Goal: Information Seeking & Learning: Learn about a topic

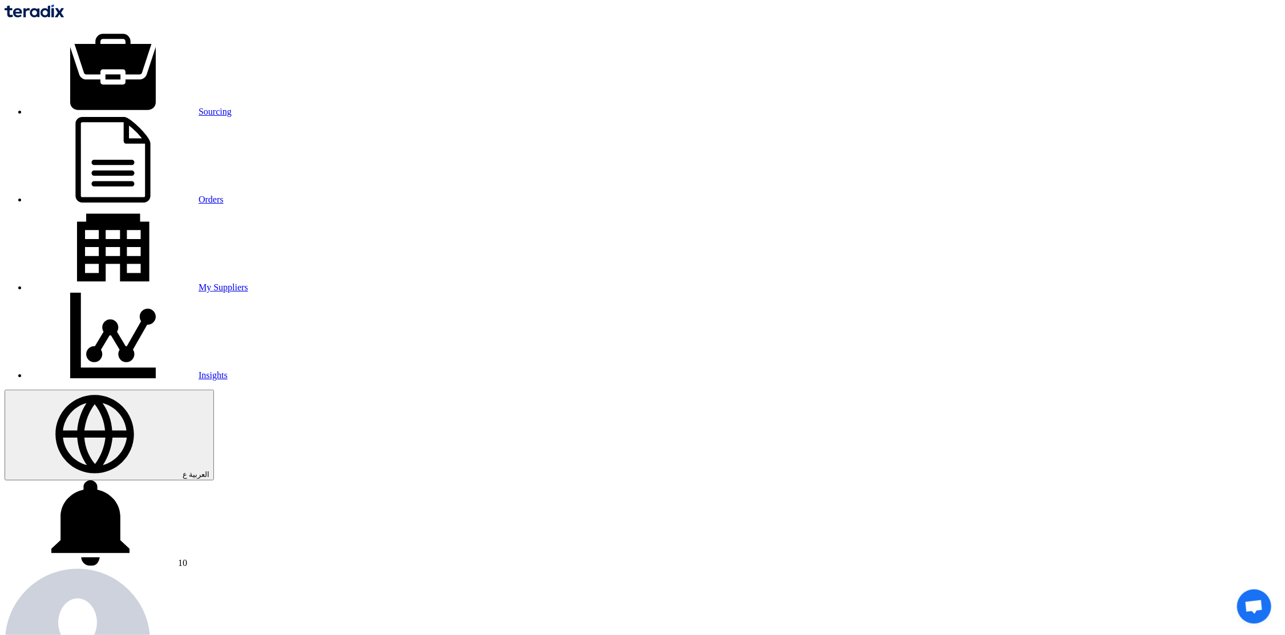
click at [64, 13] on img at bounding box center [34, 11] width 59 height 13
type input "redwood"
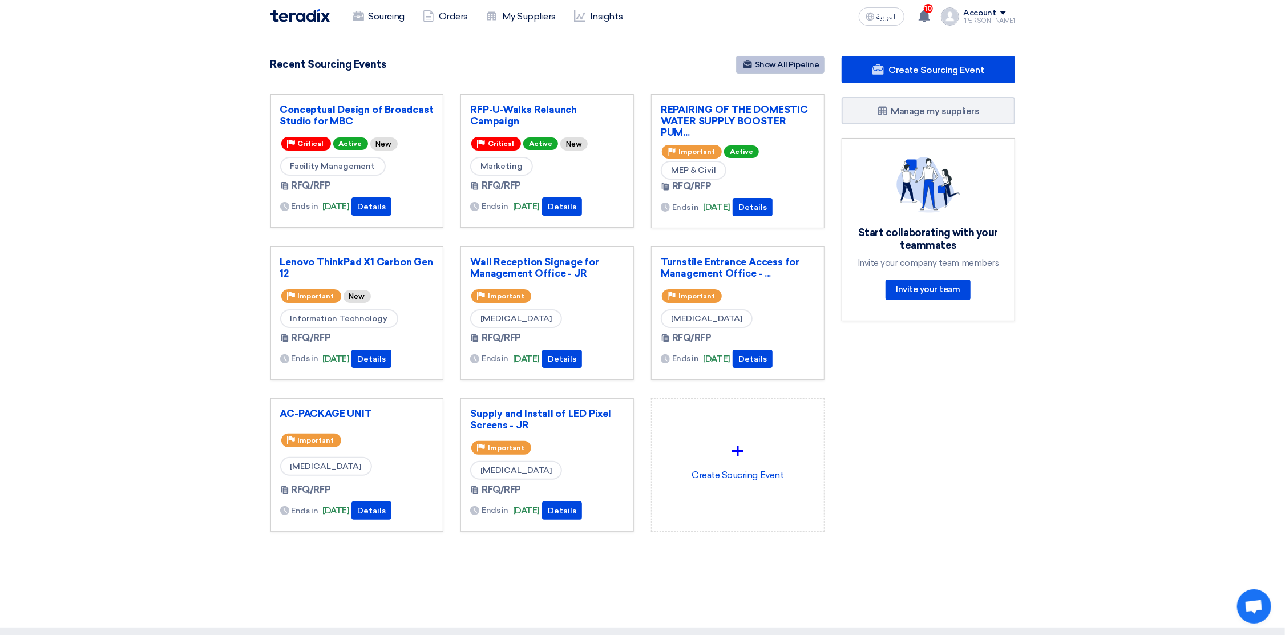
click at [787, 56] on link "Show All Pipeline" at bounding box center [780, 65] width 88 height 18
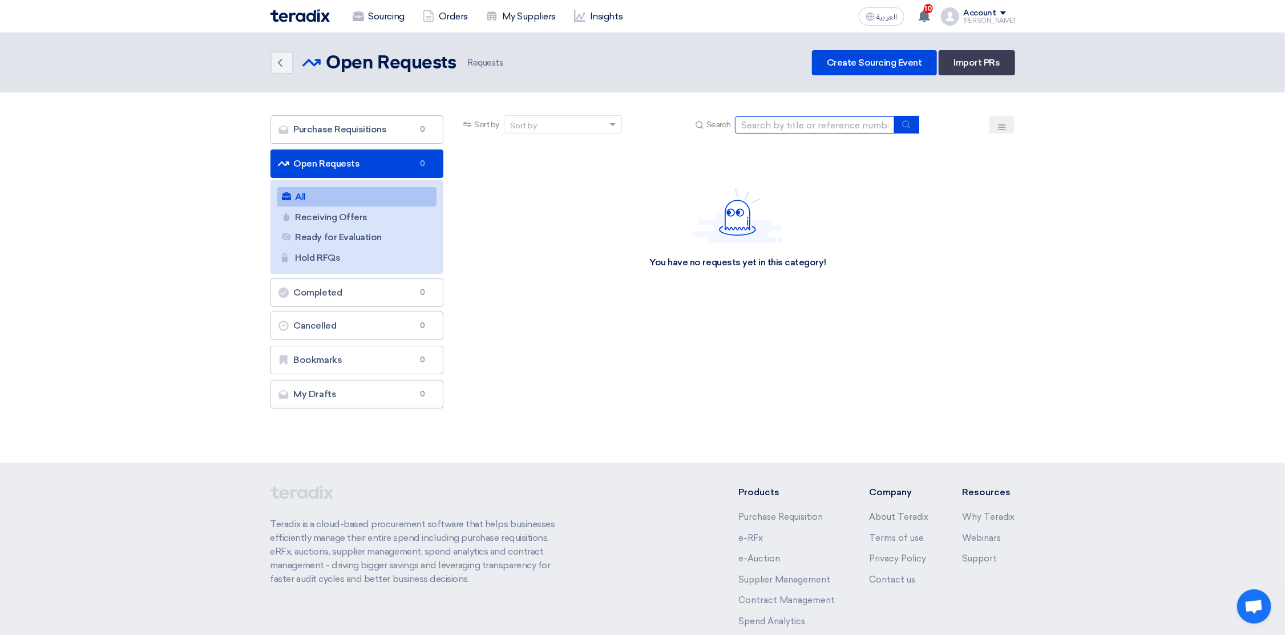
click at [797, 128] on input at bounding box center [815, 124] width 160 height 17
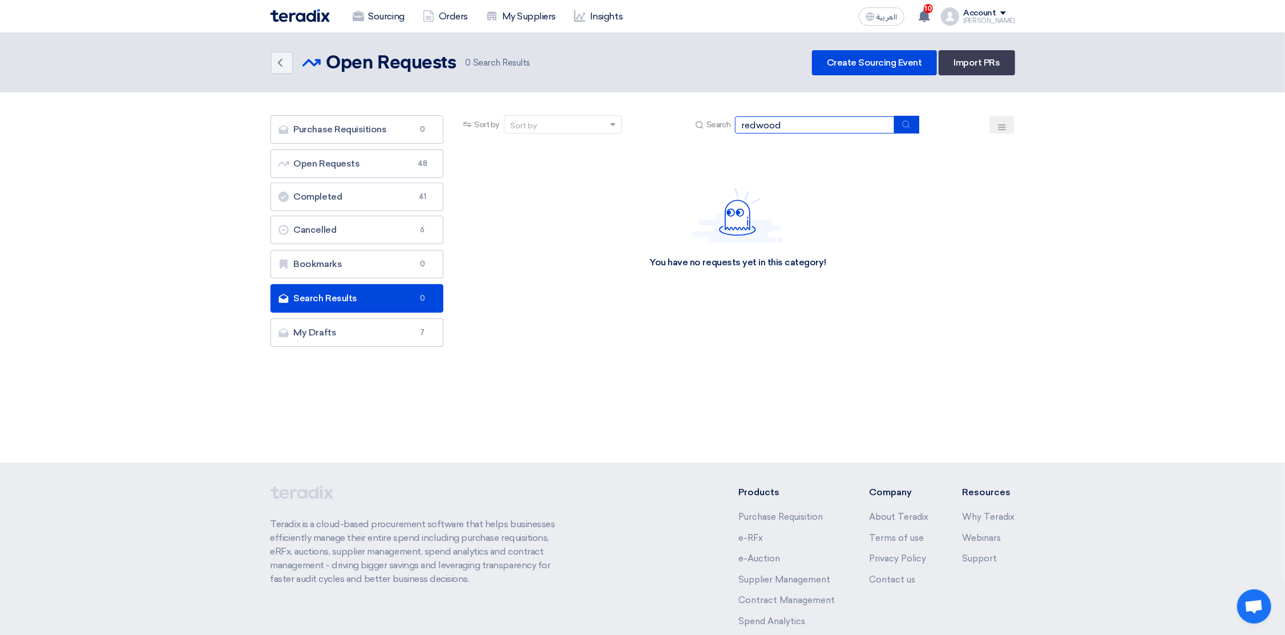
type input "redwood"
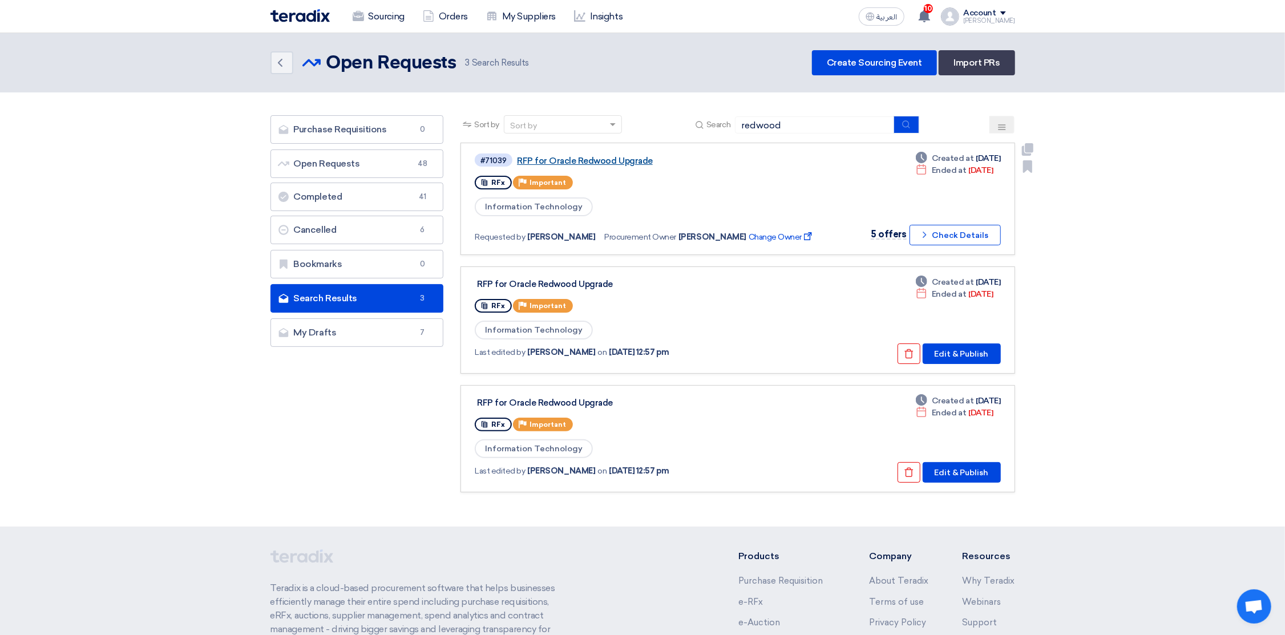
click at [611, 156] on link "RFP for Oracle Redwood Upgrade" at bounding box center [659, 161] width 285 height 10
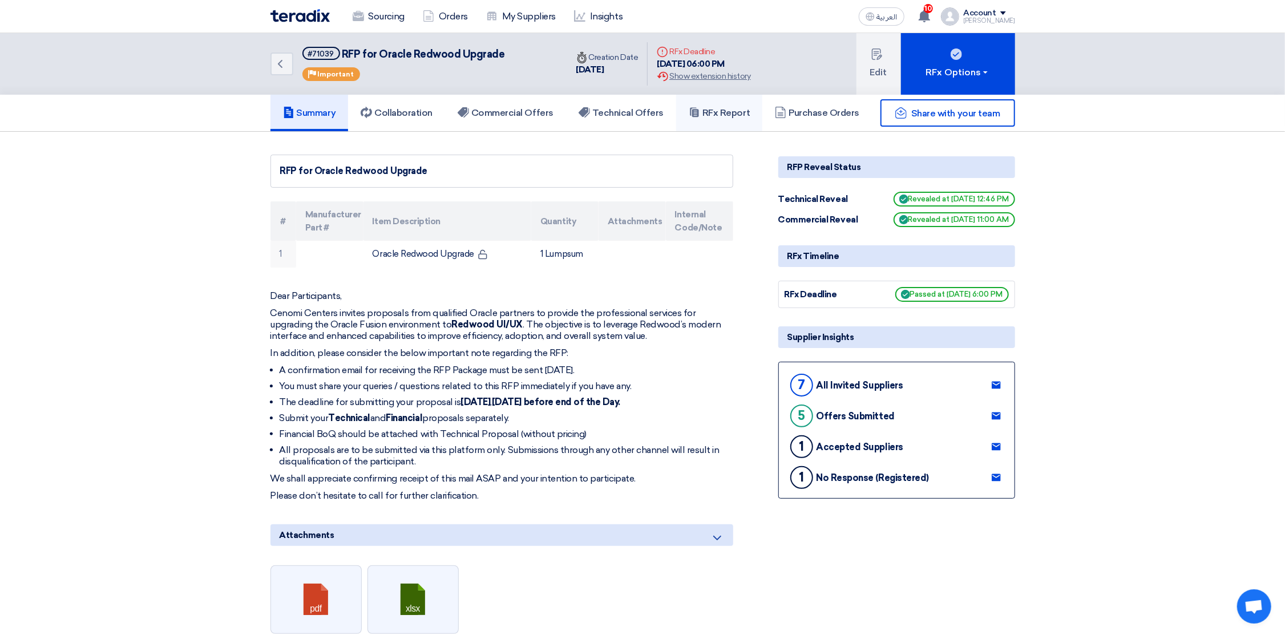
click at [726, 107] on h5 "RFx Report" at bounding box center [718, 112] width 61 height 11
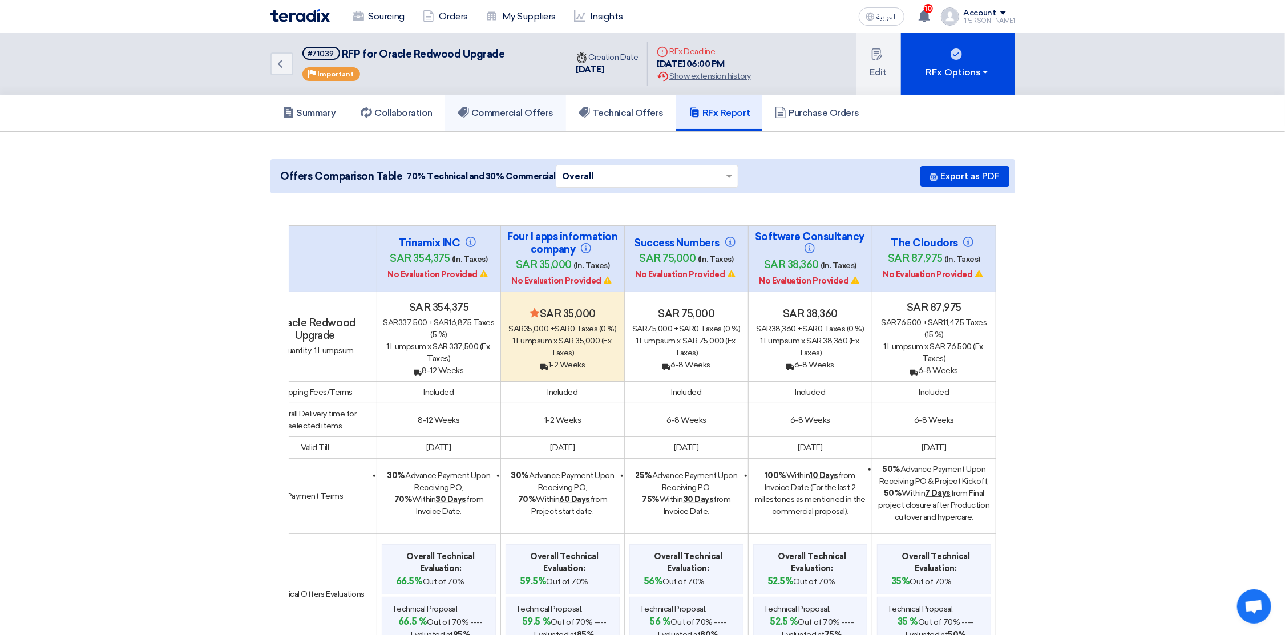
click at [533, 116] on h5 "Commercial Offers" at bounding box center [505, 112] width 96 height 11
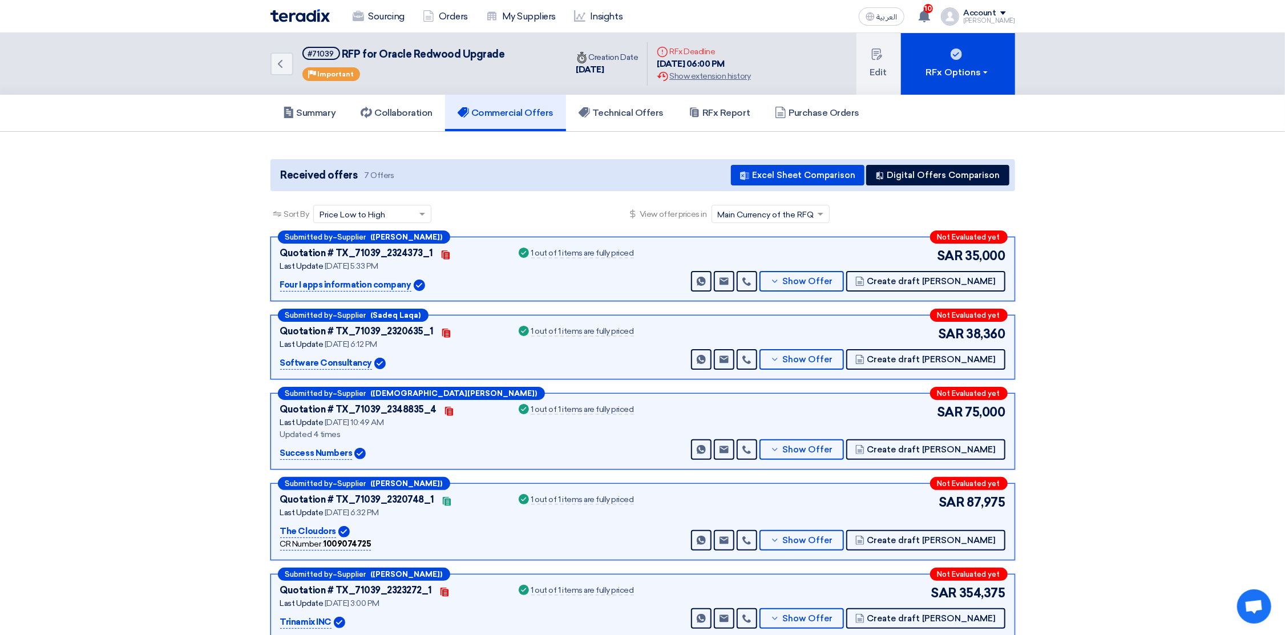
scroll to position [86, 0]
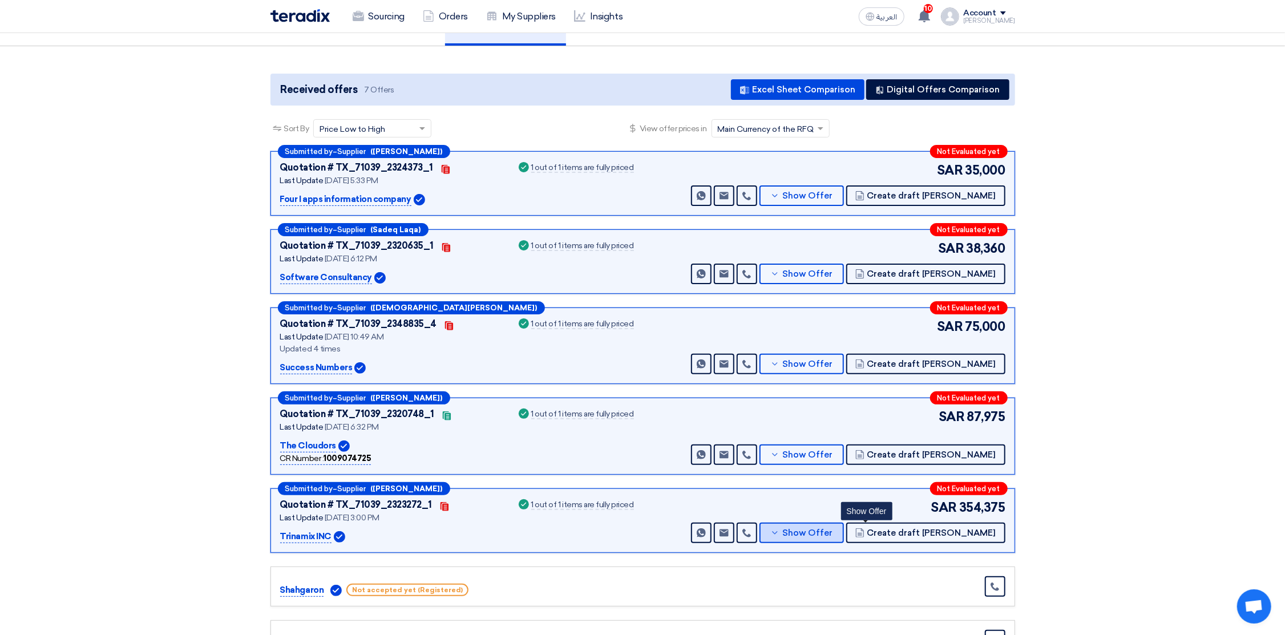
click at [832, 533] on span "Show Offer" at bounding box center [807, 533] width 50 height 9
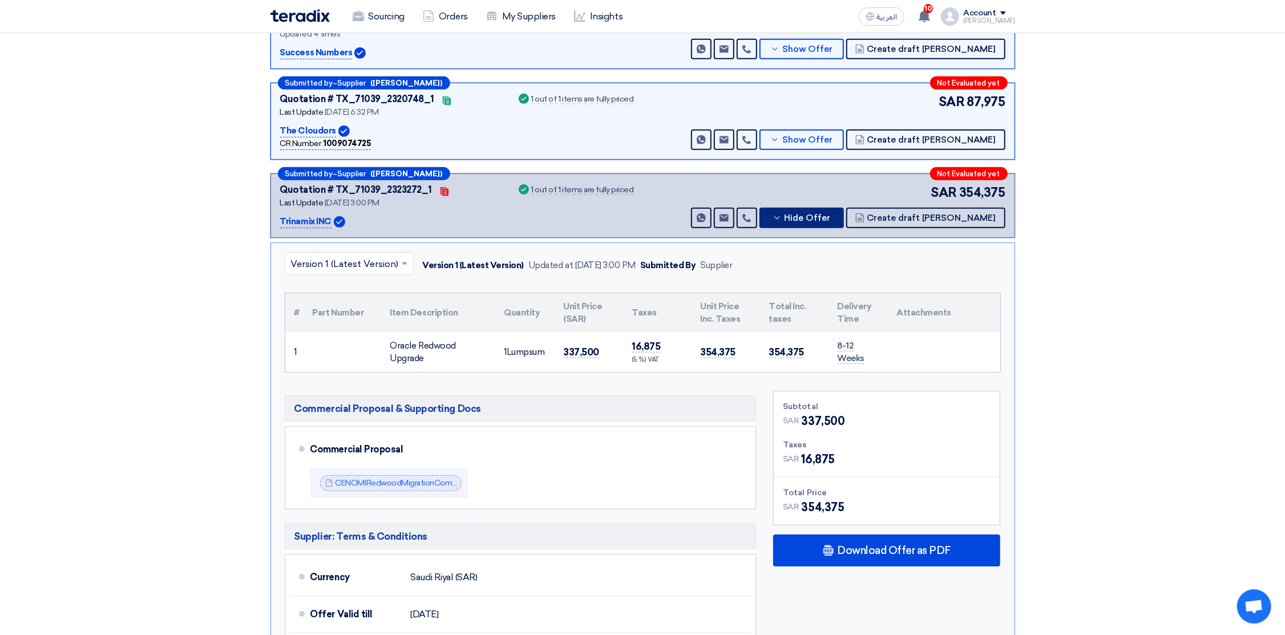
scroll to position [428, 0]
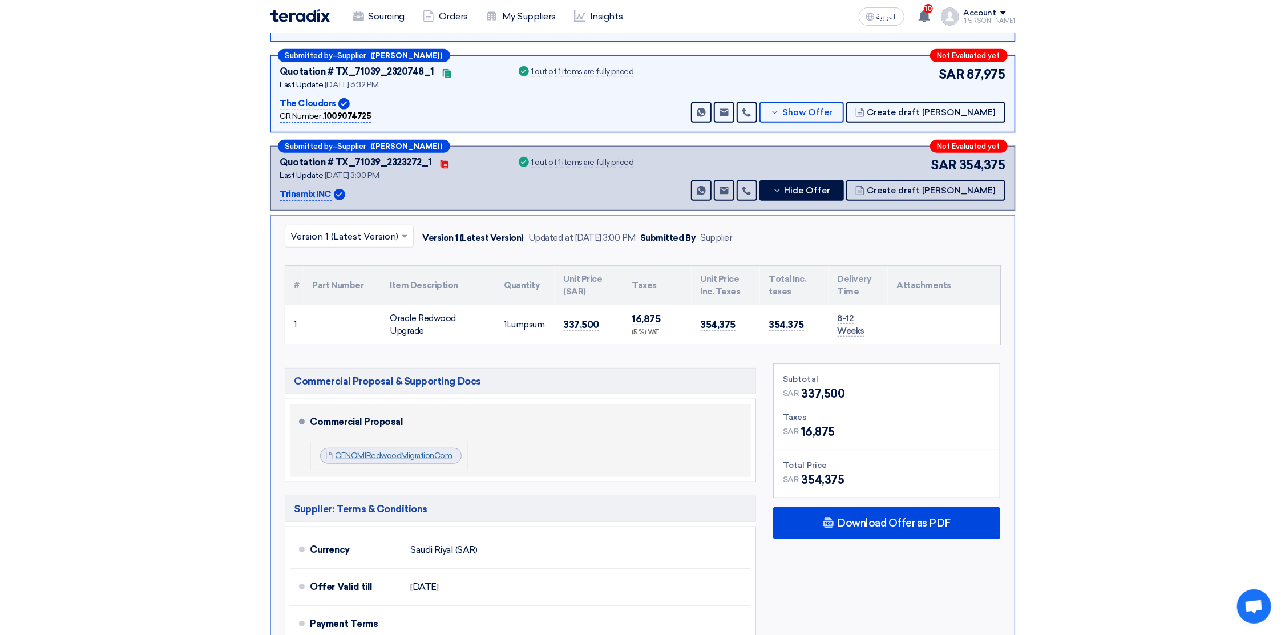
click at [410, 455] on link "CENOMIRedwoodMigrationCommercialProposalv_1755777374827.pdf" at bounding box center [462, 456] width 254 height 10
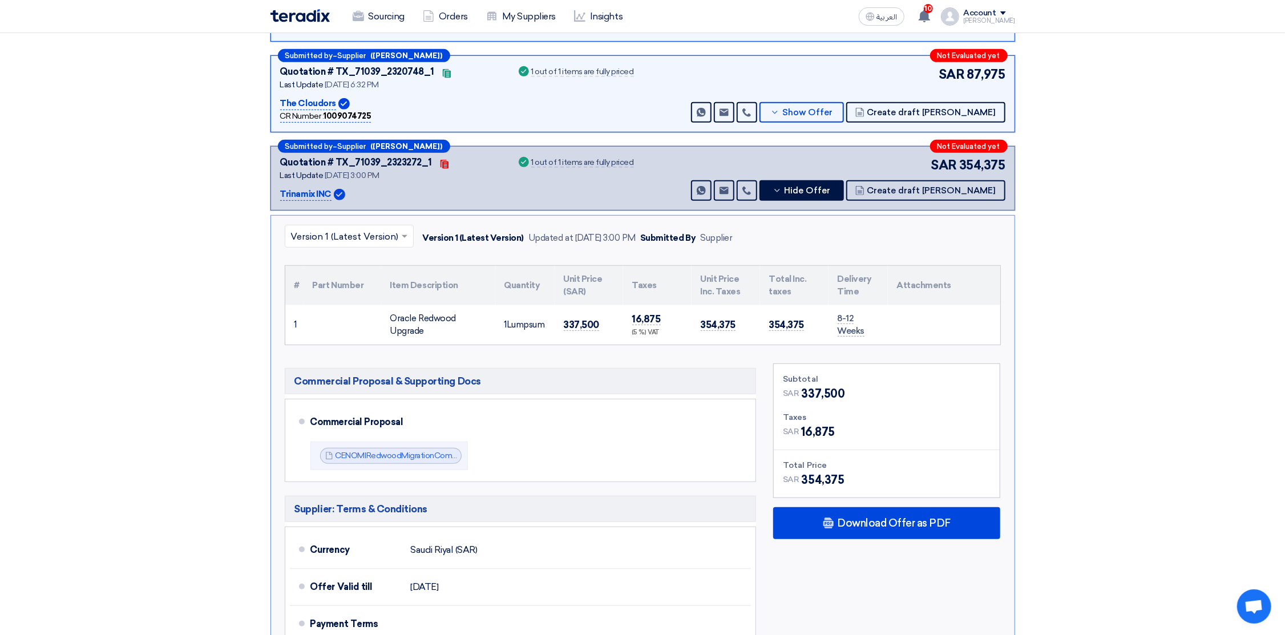
scroll to position [86, 0]
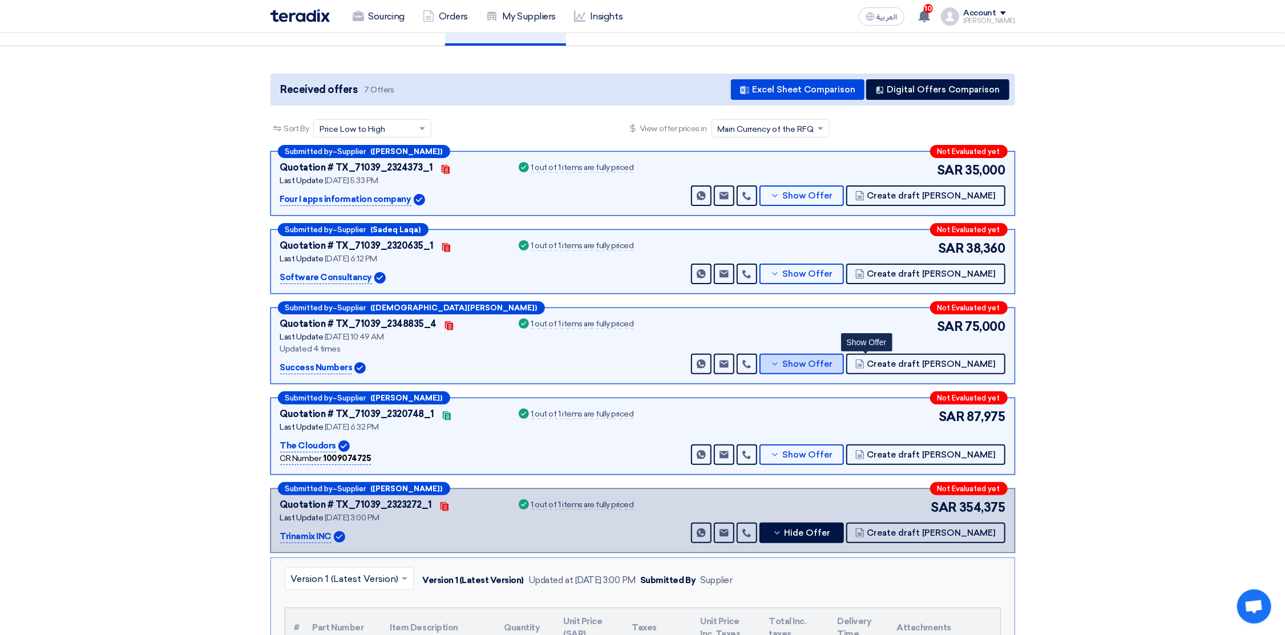
click at [832, 366] on span "Show Offer" at bounding box center [807, 364] width 50 height 9
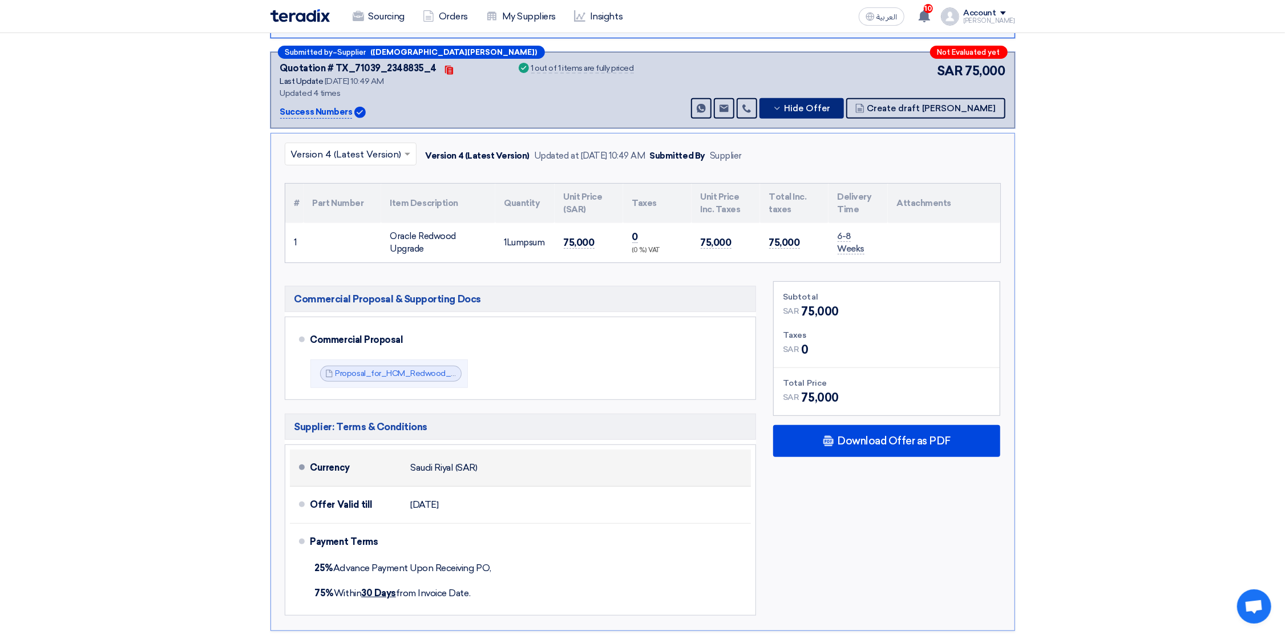
scroll to position [342, 0]
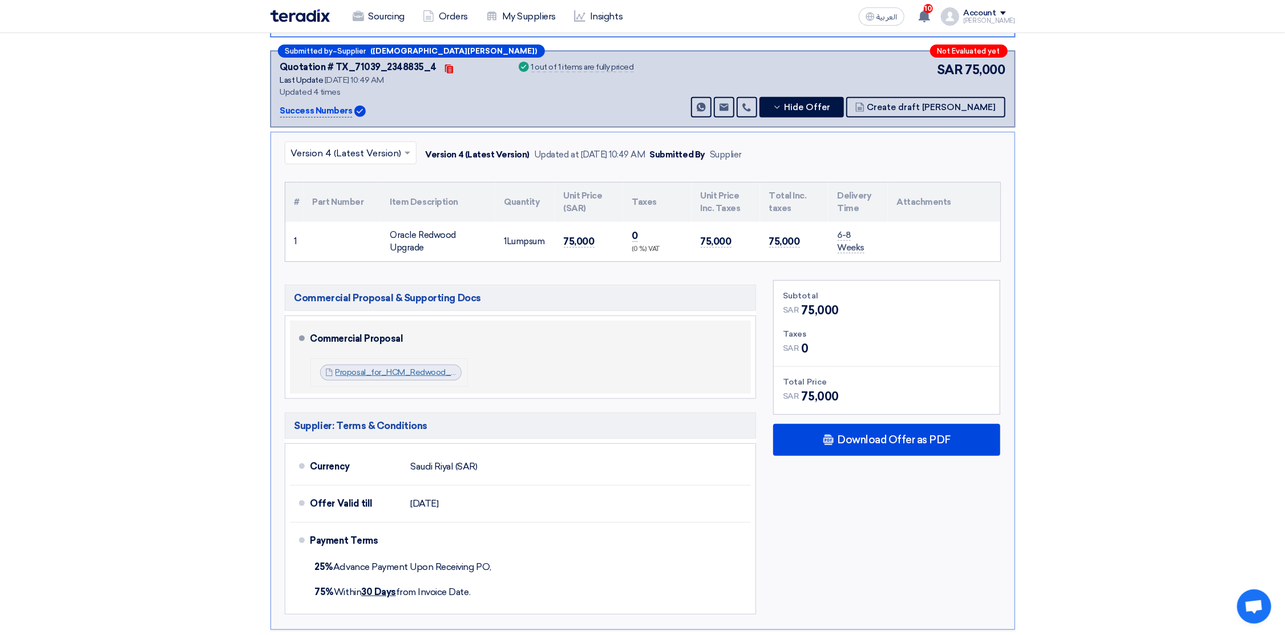
click at [376, 367] on link "Proposal_for_HCM_Redwood_Commercial_Response_v_1756569757684.pdf" at bounding box center [479, 372] width 289 height 10
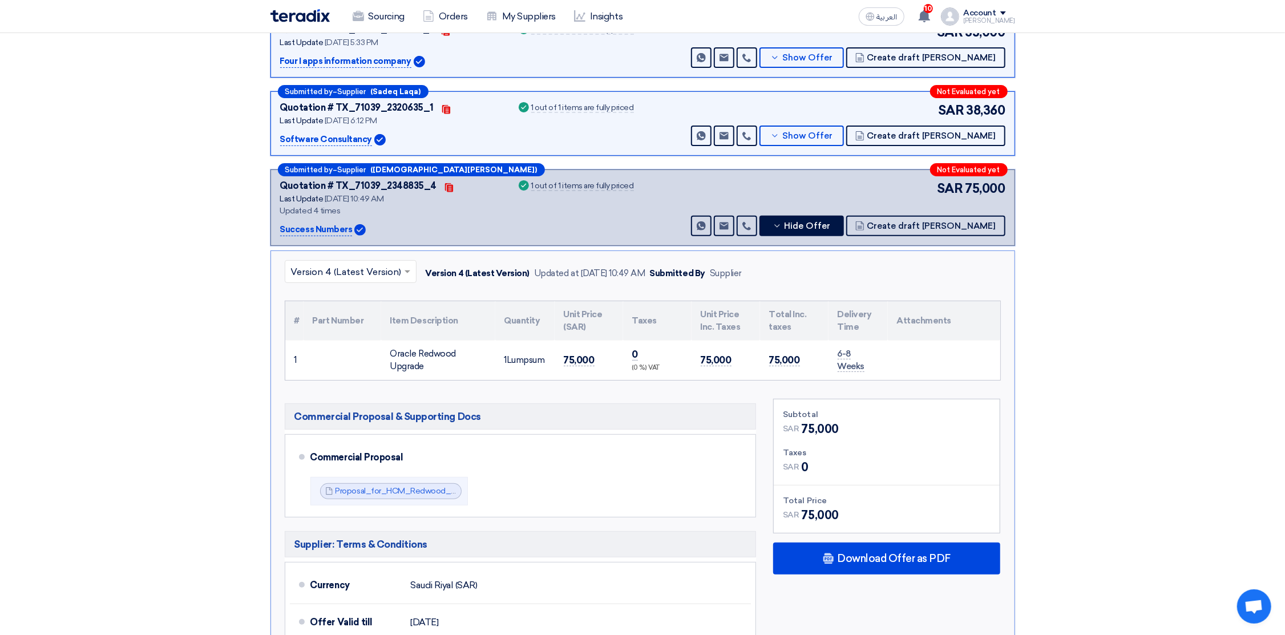
scroll to position [0, 0]
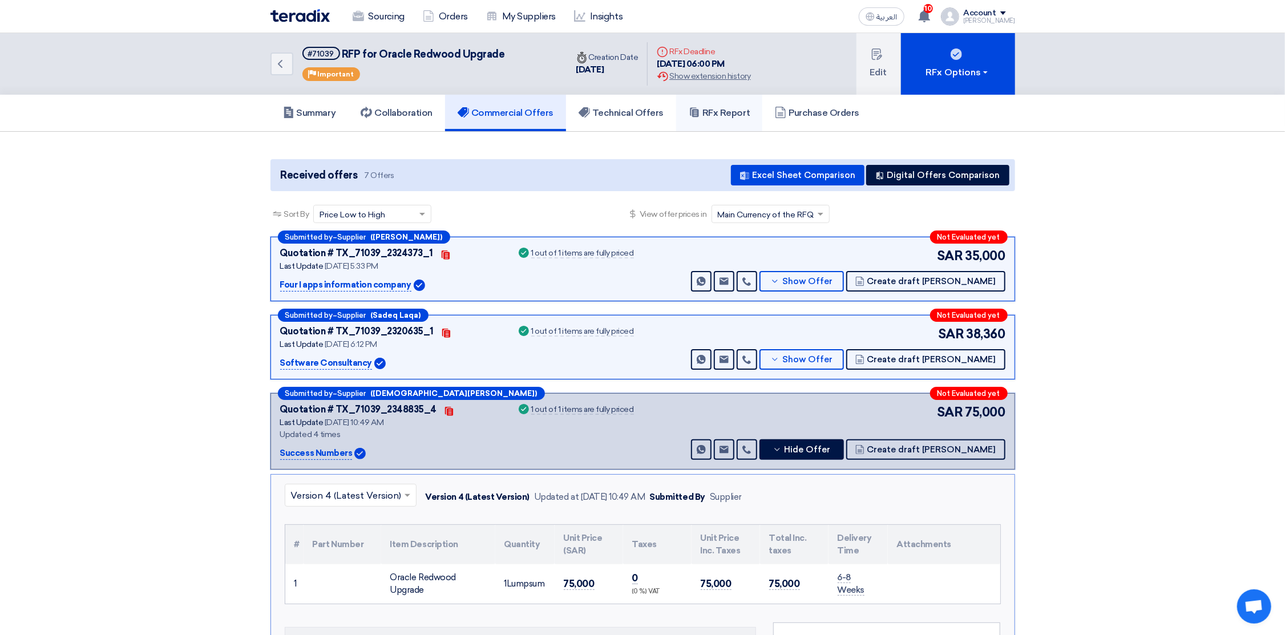
click at [716, 102] on link "RFx Report" at bounding box center [719, 113] width 86 height 37
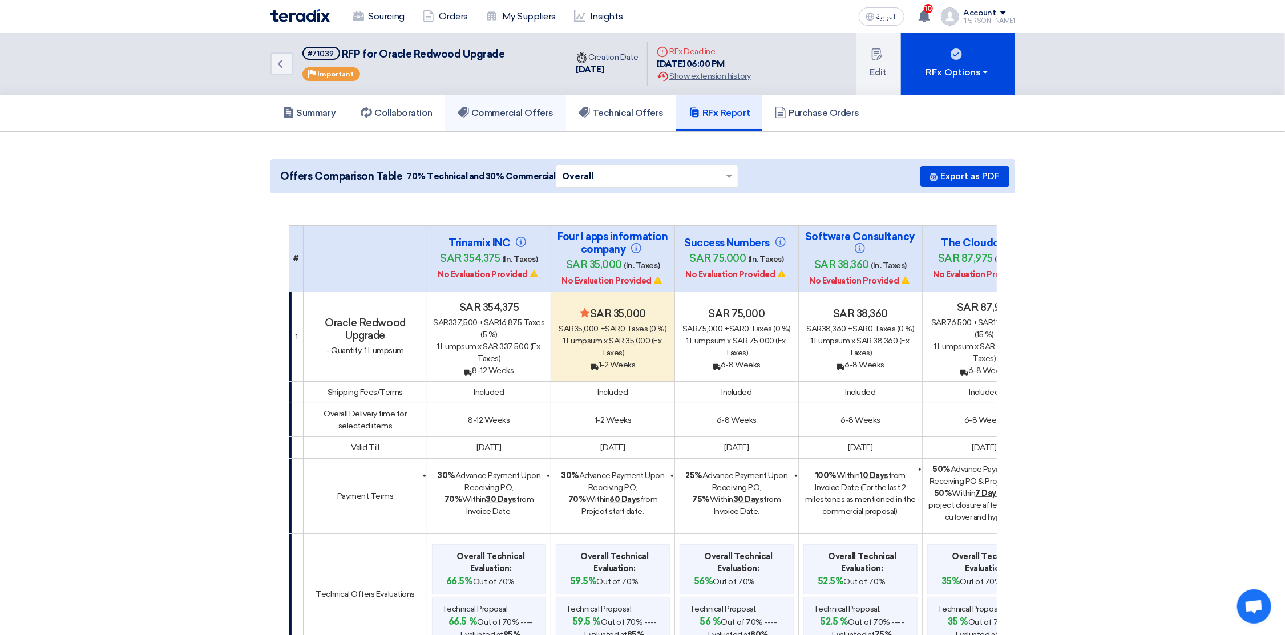
click at [516, 110] on h5 "Commercial Offers" at bounding box center [505, 112] width 96 height 11
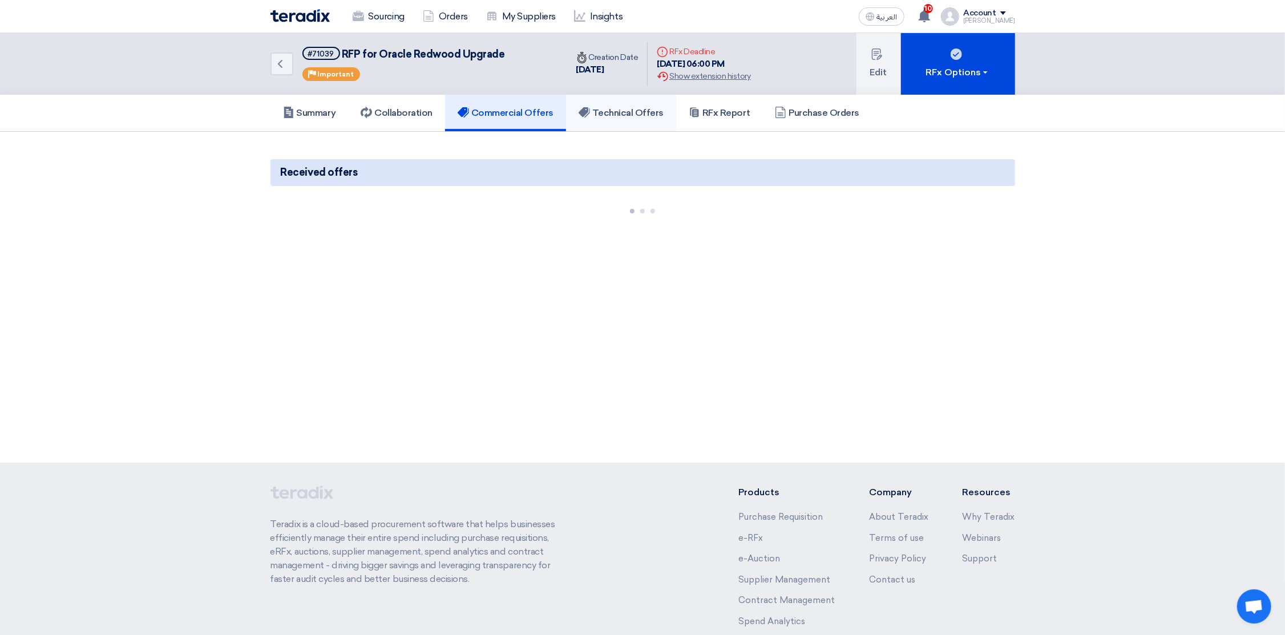
click at [642, 111] on h5 "Technical Offers" at bounding box center [620, 112] width 85 height 11
click at [541, 114] on h5 "Commercial Offers" at bounding box center [505, 112] width 96 height 11
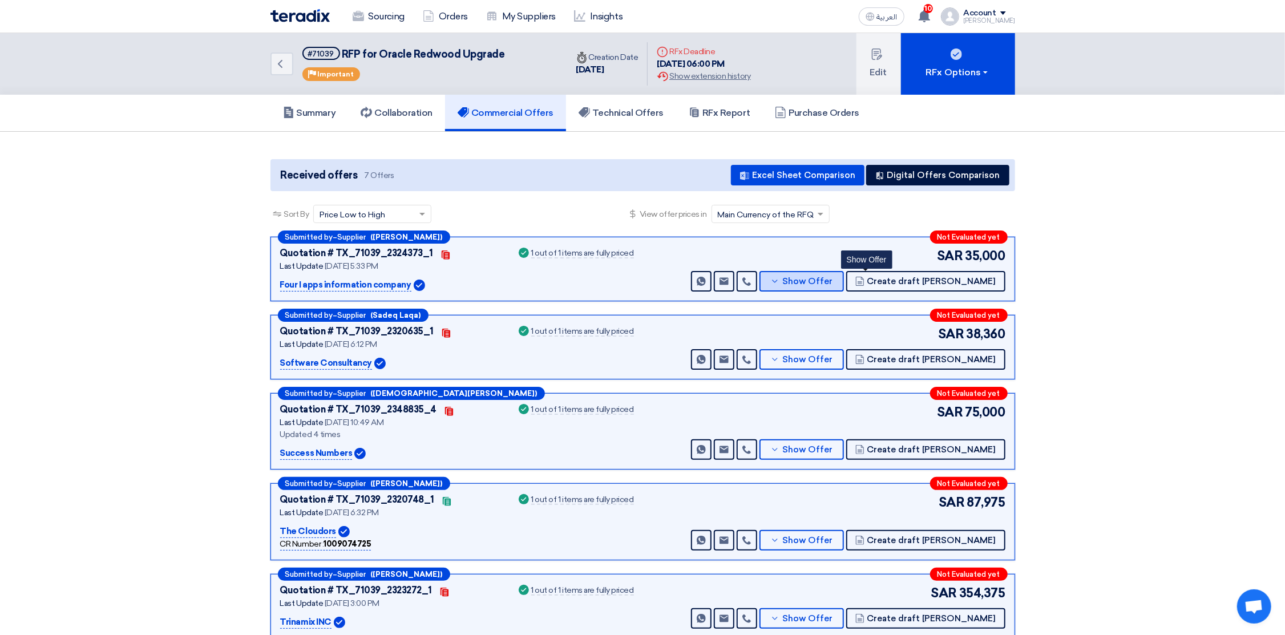
click at [832, 280] on span "Show Offer" at bounding box center [807, 281] width 50 height 9
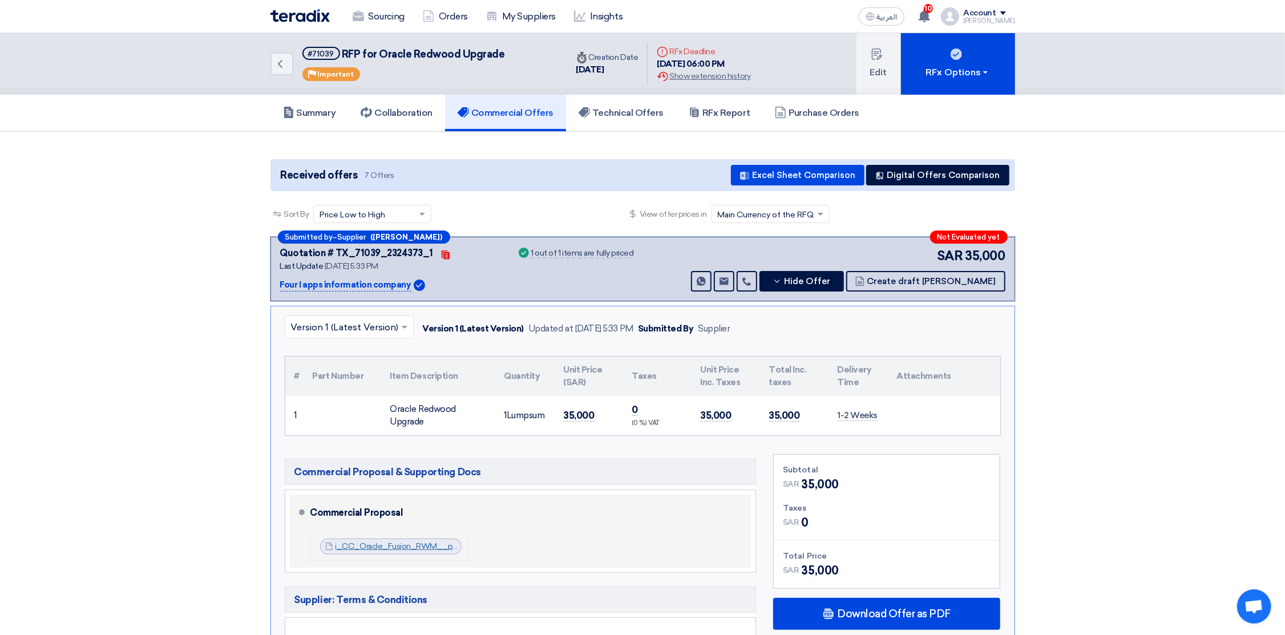
click at [382, 547] on link "i_CC_Oracle_Fusion_RWM__proposal_CP_V__1755786566027.pdf" at bounding box center [462, 546] width 254 height 10
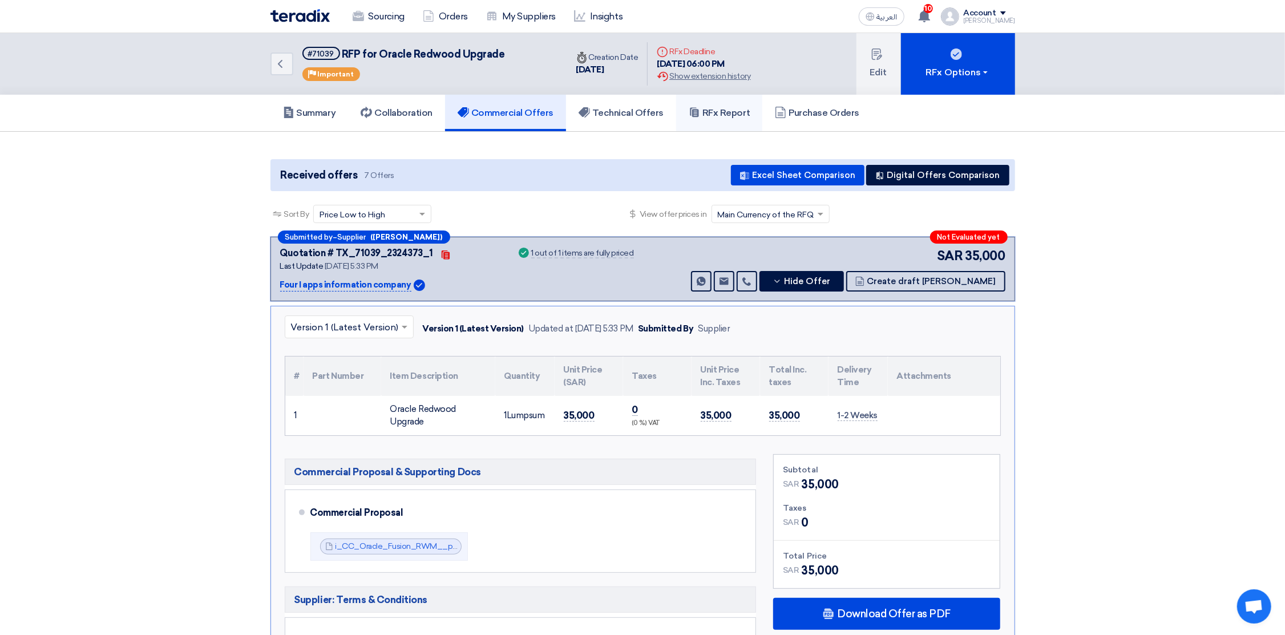
click at [735, 110] on h5 "RFx Report" at bounding box center [718, 112] width 61 height 11
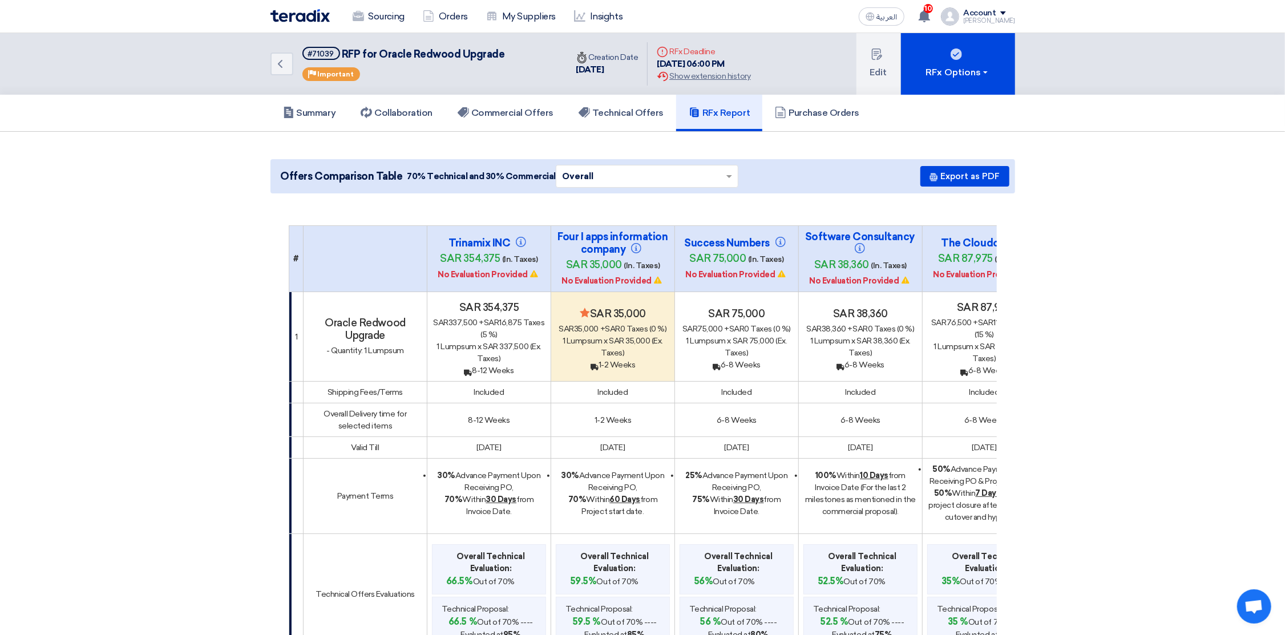
click at [290, 6] on div "Sourcing Orders My Suppliers Insights" at bounding box center [493, 16] width 447 height 25
click at [283, 13] on img at bounding box center [299, 15] width 59 height 13
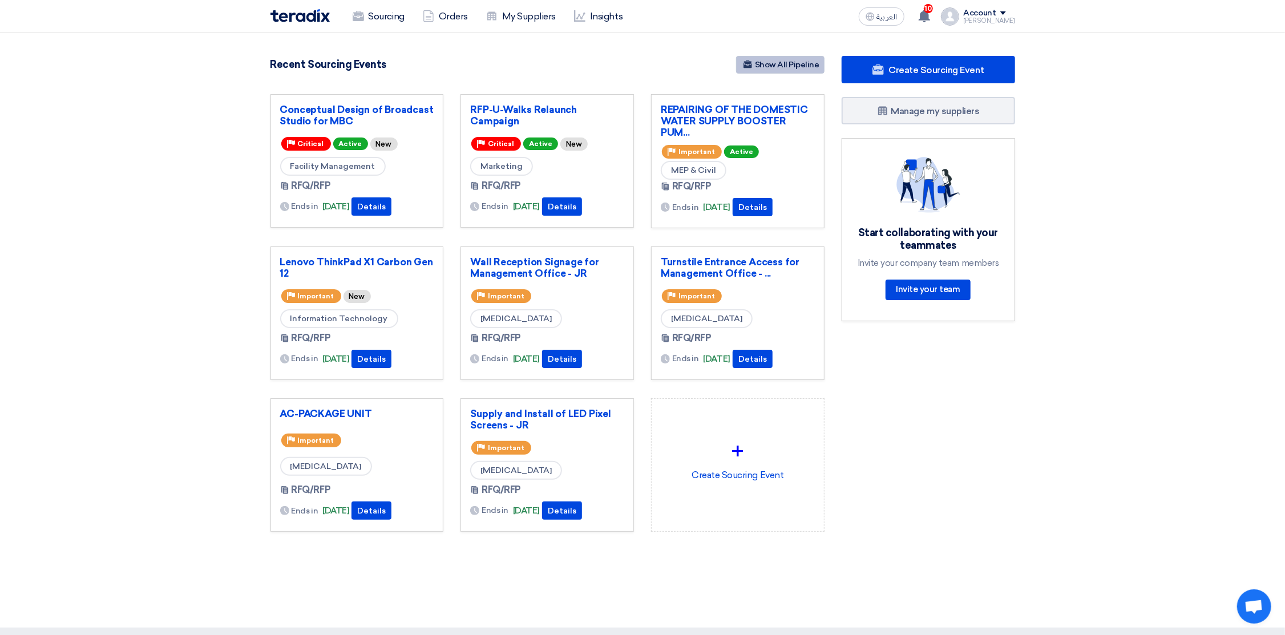
click at [777, 64] on link "Show All Pipeline" at bounding box center [780, 65] width 88 height 18
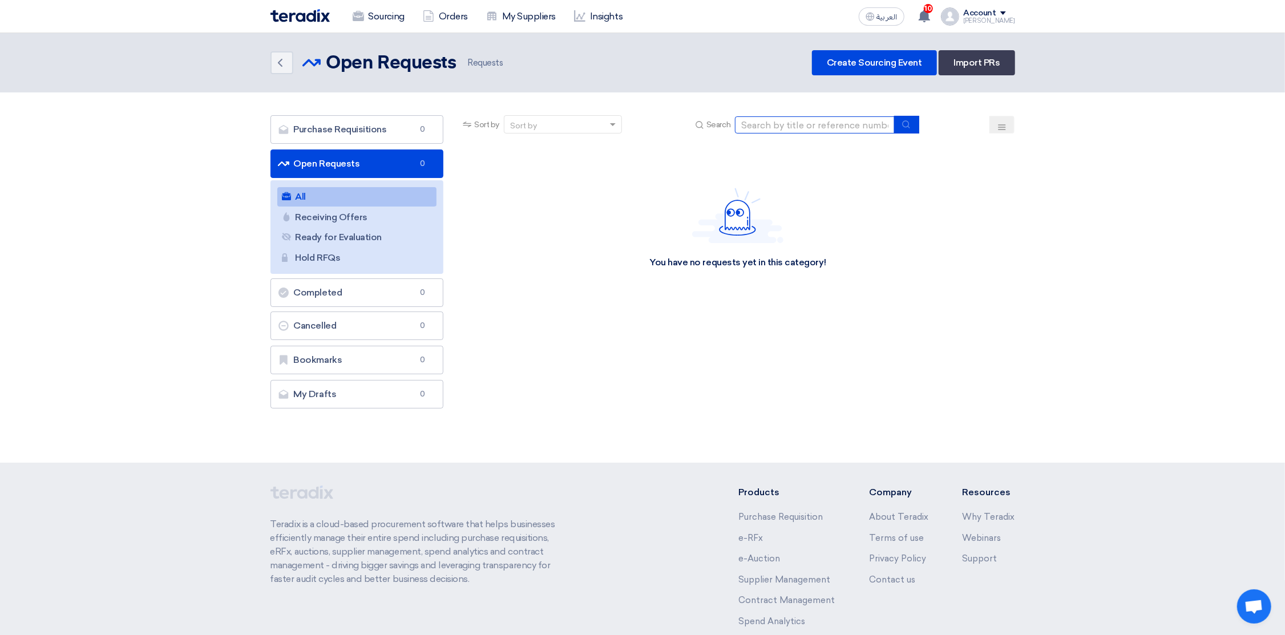
click at [828, 122] on input at bounding box center [815, 124] width 160 height 17
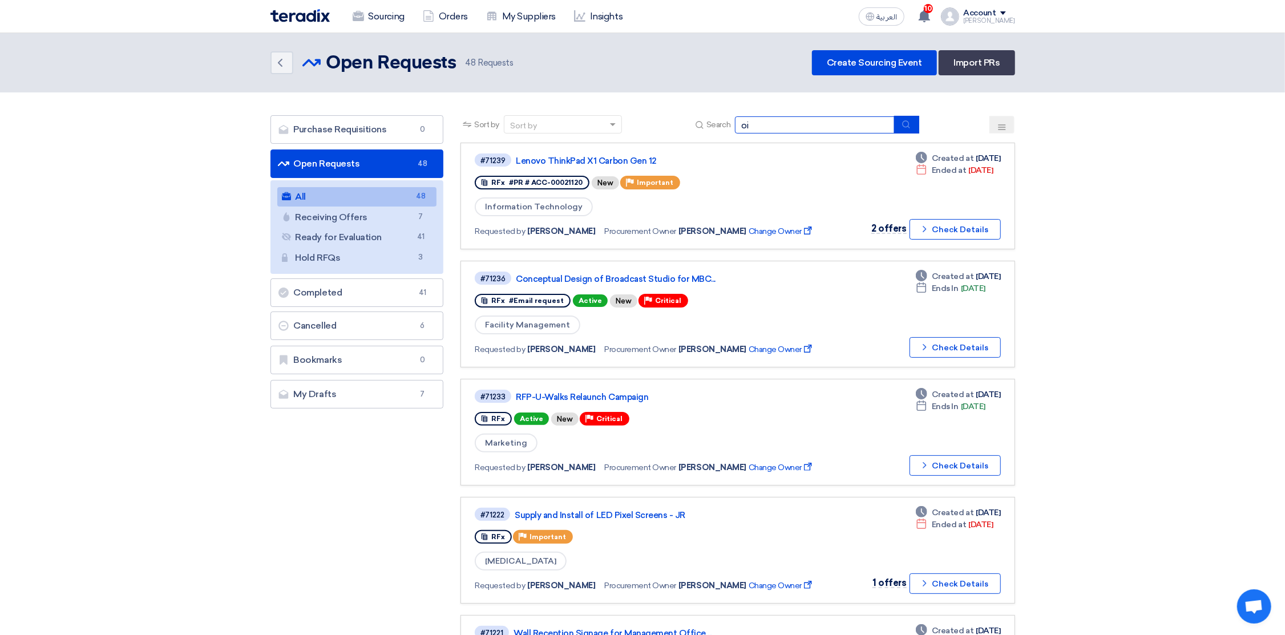
type input "o"
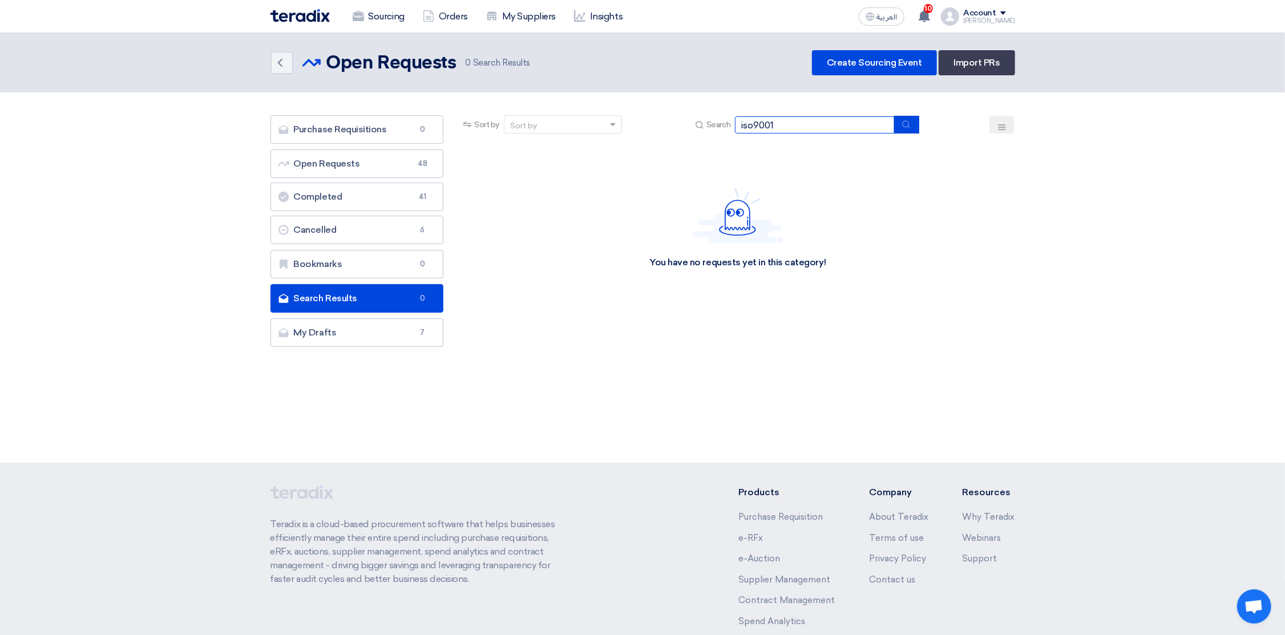
click at [757, 123] on input "iso9001" at bounding box center [815, 124] width 160 height 17
click at [754, 123] on input "iso9001" at bounding box center [815, 124] width 160 height 17
type input "9001"
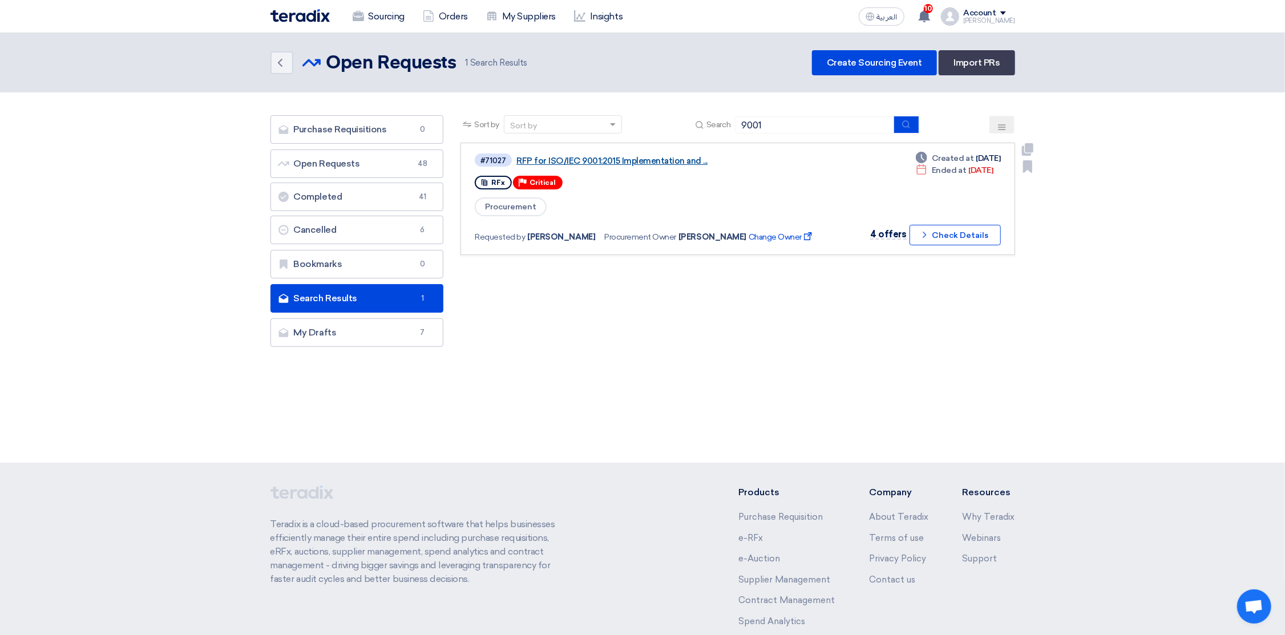
click at [560, 160] on link "RFP for ISO/IEC 9001:2015 Implementation and ..." at bounding box center [658, 161] width 285 height 10
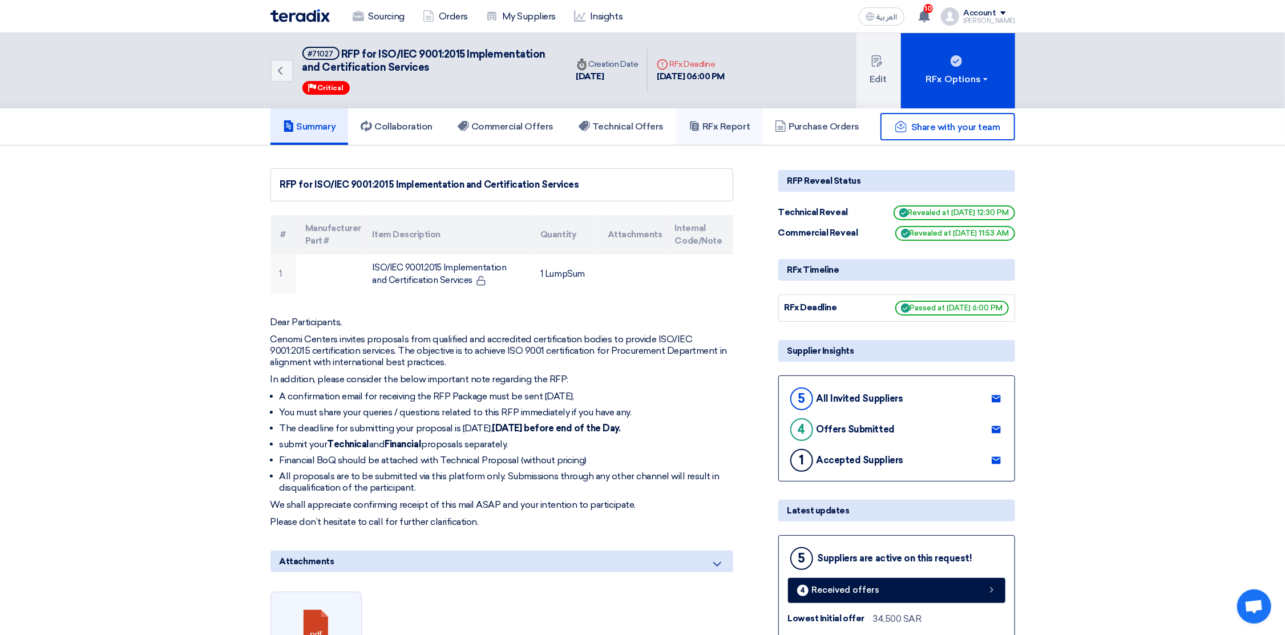
click at [731, 123] on h5 "RFx Report" at bounding box center [718, 126] width 61 height 11
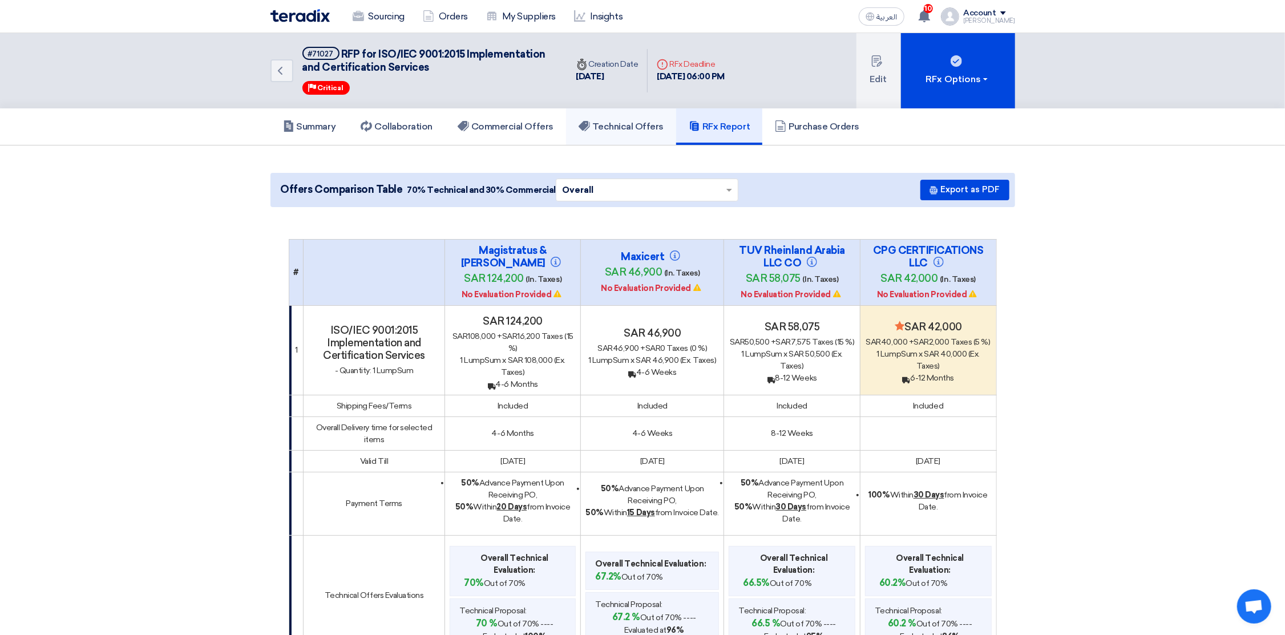
click at [605, 122] on h5 "Technical Offers" at bounding box center [620, 126] width 85 height 11
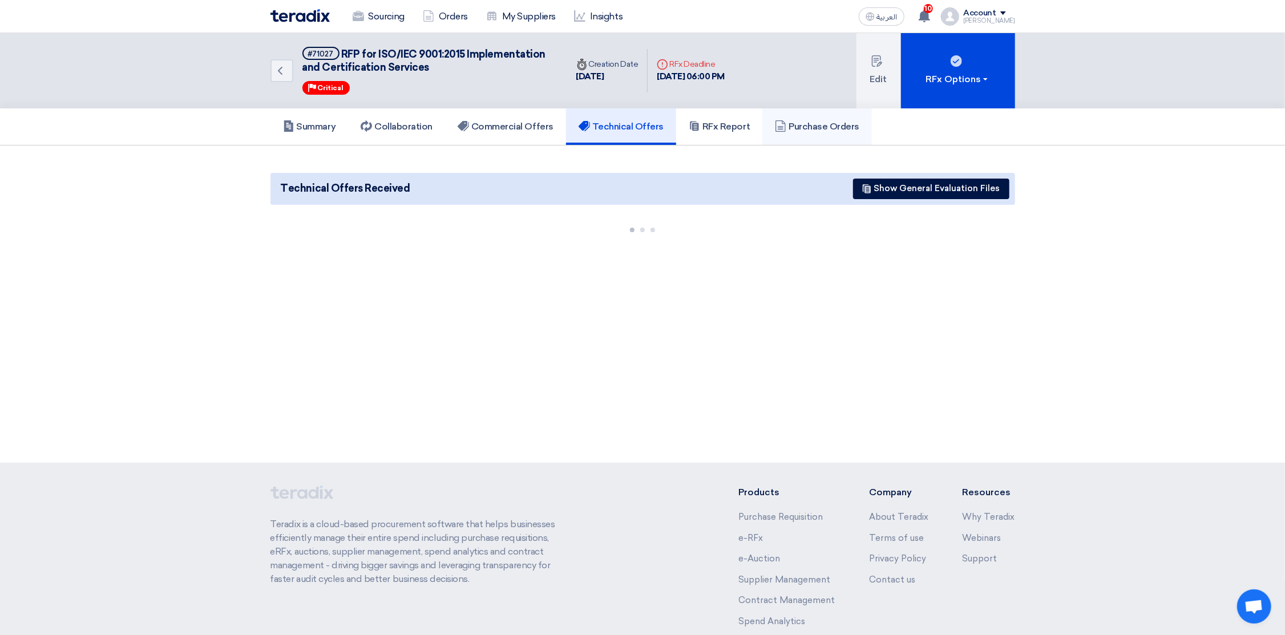
click at [832, 123] on h5 "Purchase Orders" at bounding box center [817, 126] width 84 height 11
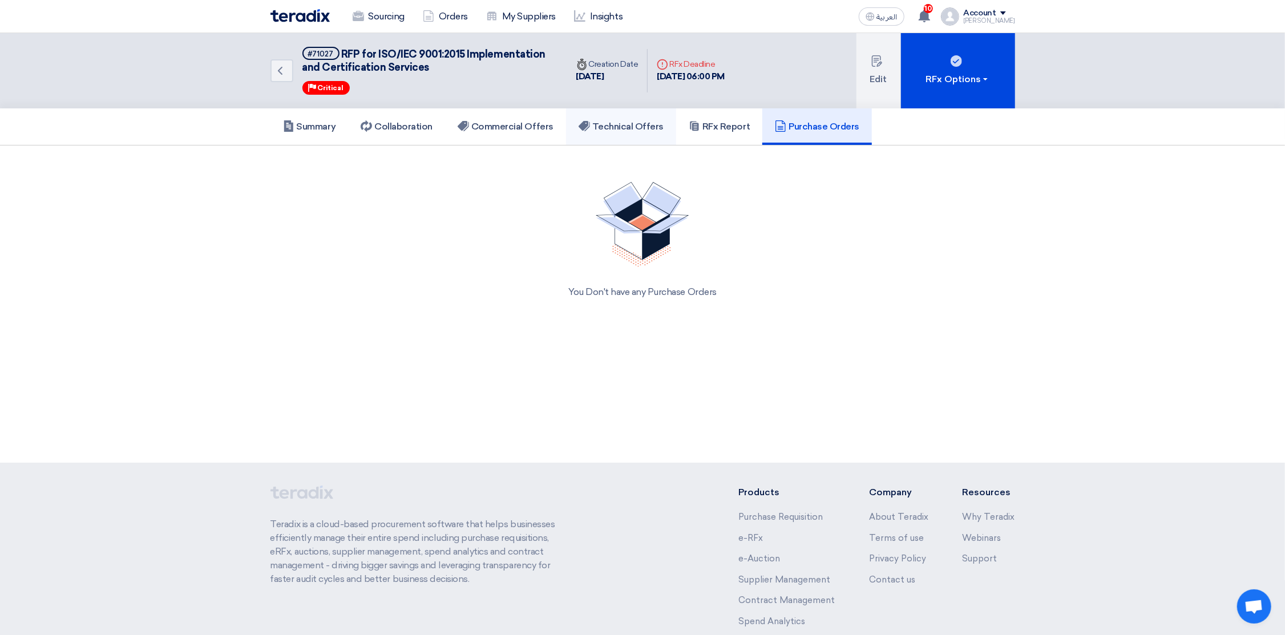
click at [621, 127] on h5 "Technical Offers" at bounding box center [620, 126] width 85 height 11
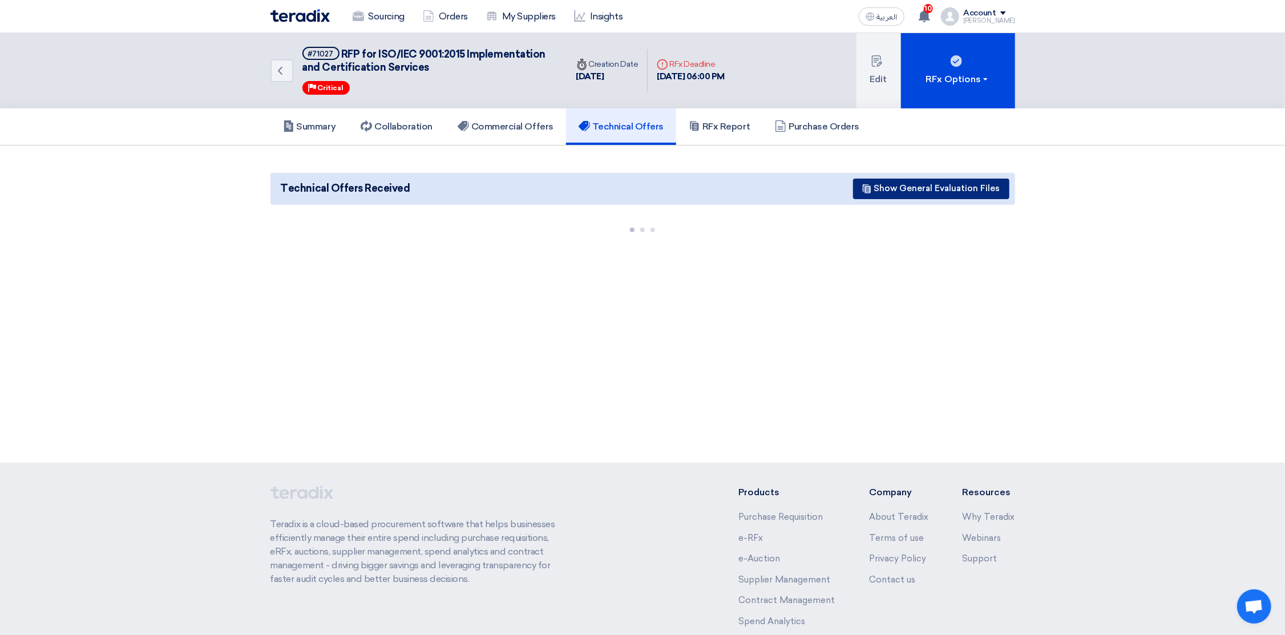
click at [911, 182] on button "Show General Evaluation Files" at bounding box center [931, 189] width 156 height 21
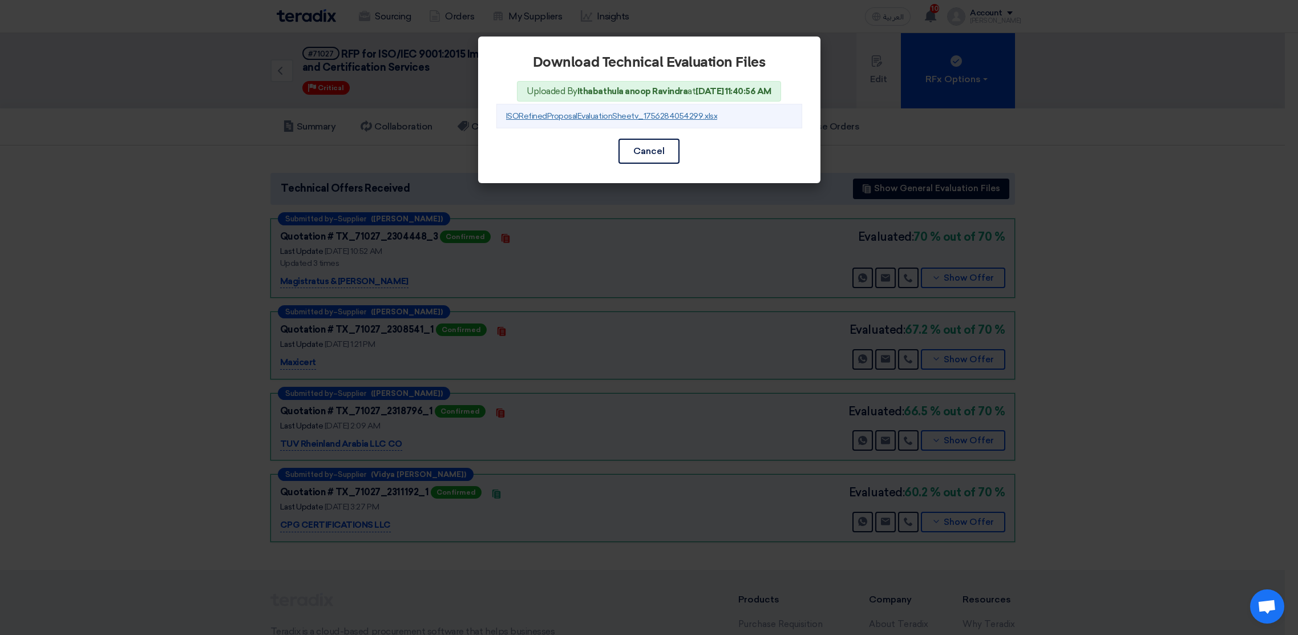
click at [650, 114] on link "ISORefinedProposalEvaluationSheetv_1756284054299.xlsx" at bounding box center [612, 116] width 212 height 10
